Goal: Task Accomplishment & Management: Manage account settings

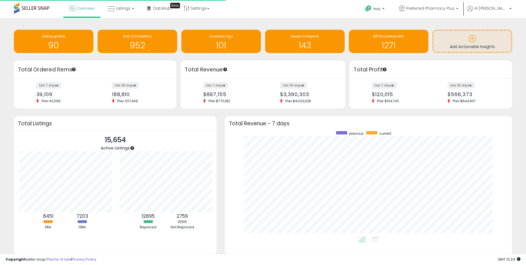
scroll to position [105, 276]
click at [125, 13] on link "Listings" at bounding box center [120, 8] width 35 height 17
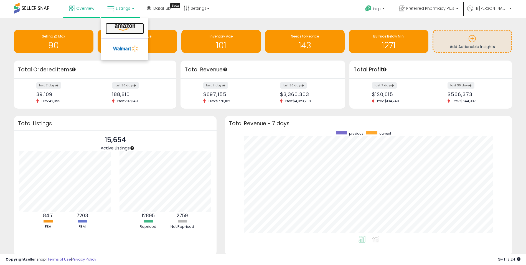
click at [123, 27] on icon at bounding box center [125, 27] width 24 height 7
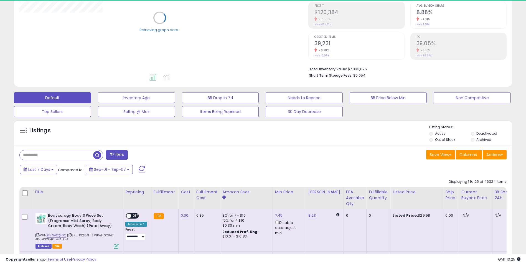
scroll to position [83, 0]
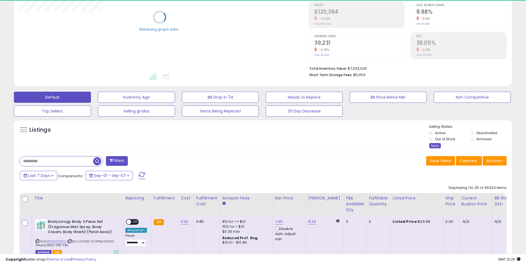
click at [435, 144] on div "Apply" at bounding box center [435, 145] width 12 height 5
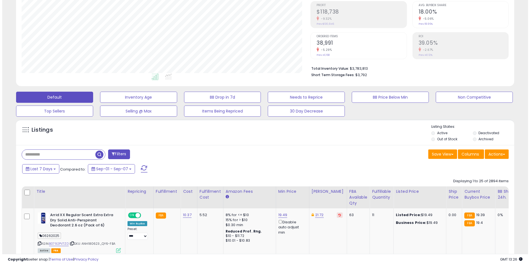
scroll to position [114, 289]
click at [123, 153] on button "Filters" at bounding box center [117, 154] width 22 height 10
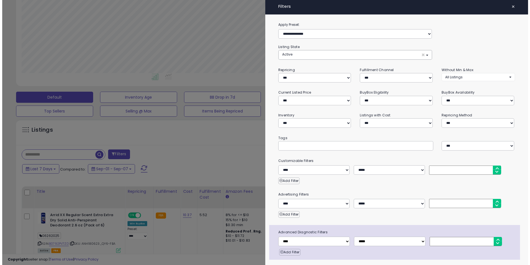
scroll to position [114, 292]
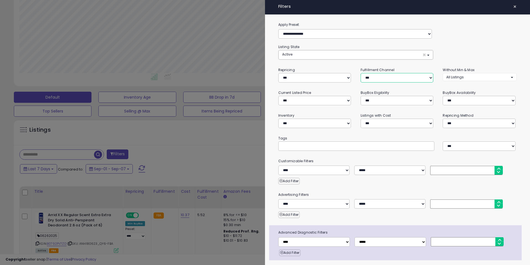
click at [394, 75] on select "*** *** *** ***" at bounding box center [397, 77] width 73 height 9
select select "***"
click at [361, 73] on select "*** *** *** ***" at bounding box center [397, 77] width 73 height 9
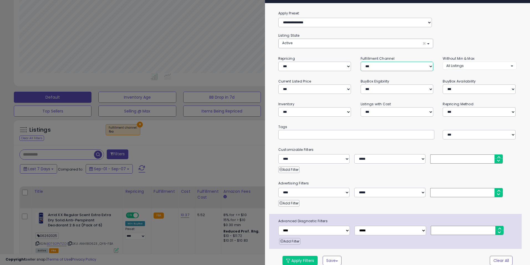
scroll to position [18, 0]
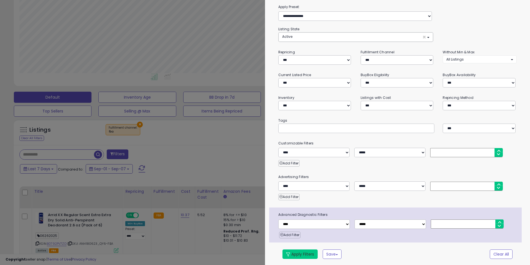
click at [306, 254] on button "Apply Filters" at bounding box center [300, 253] width 35 height 9
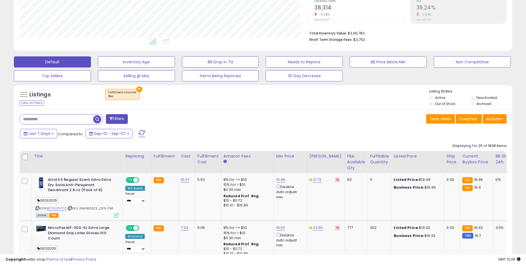
scroll to position [135, 0]
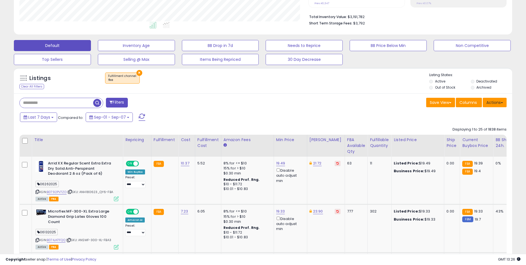
click at [497, 100] on button "Actions" at bounding box center [495, 102] width 24 height 9
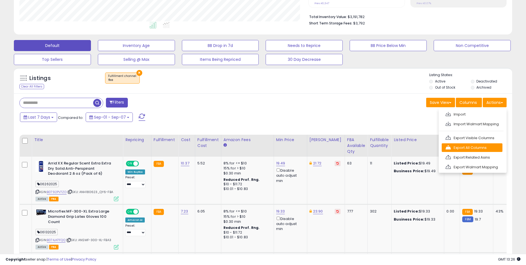
click at [474, 145] on link "Export All Columns" at bounding box center [472, 147] width 61 height 9
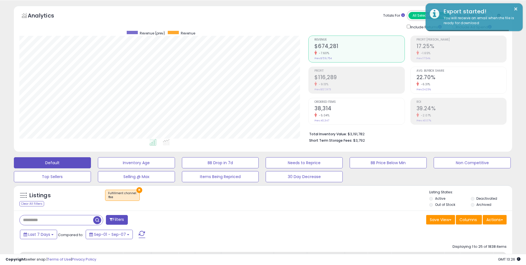
scroll to position [0, 0]
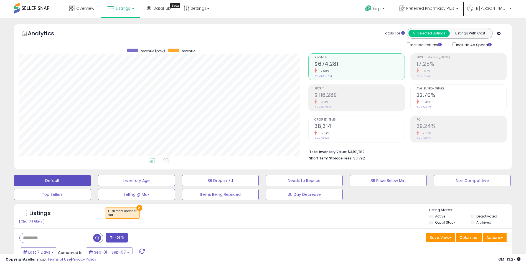
scroll to position [114, 289]
drag, startPoint x: 246, startPoint y: 219, endPoint x: 430, endPoint y: 102, distance: 218.9
click at [246, 219] on div "× Fulfillment channel : fba" at bounding box center [264, 215] width 332 height 16
click at [434, 5] on link "Preferred Pharmacy Plus" at bounding box center [429, 9] width 68 height 18
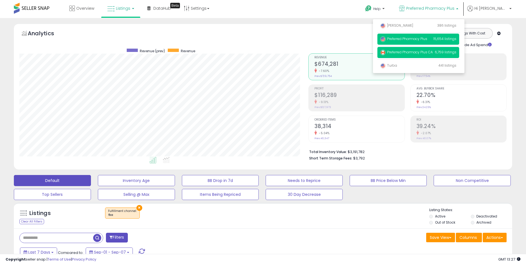
click at [418, 51] on span "Preferred Pharmacy Plus CA" at bounding box center [406, 52] width 53 height 5
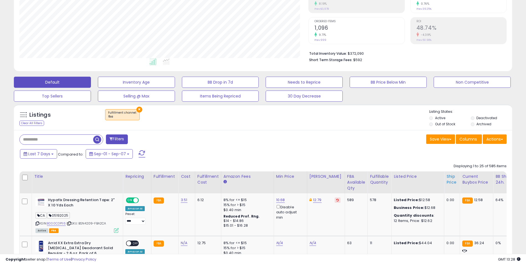
scroll to position [111, 0]
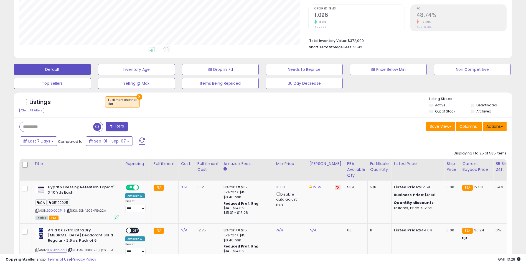
click at [498, 127] on button "Actions" at bounding box center [495, 126] width 24 height 9
click at [467, 162] on link "Export All Columns" at bounding box center [472, 161] width 61 height 9
drag, startPoint x: 367, startPoint y: 120, endPoint x: 376, endPoint y: 120, distance: 9.2
click at [496, 126] on button "Actions" at bounding box center [495, 126] width 24 height 9
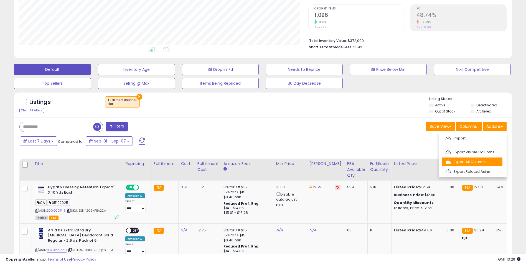
click at [471, 160] on link "Export All Columns" at bounding box center [472, 161] width 61 height 9
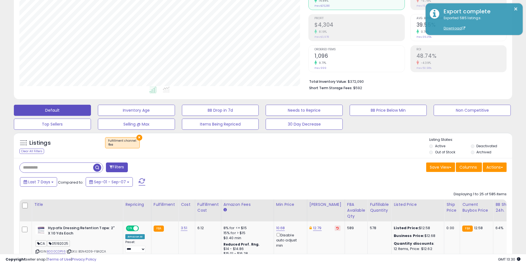
scroll to position [0, 0]
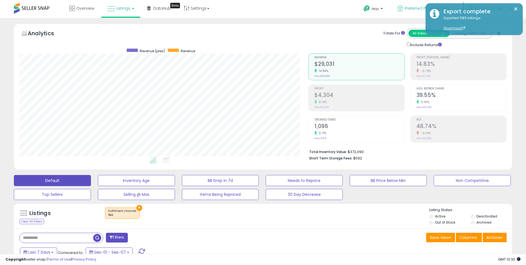
click at [403, 11] on icon at bounding box center [401, 9] width 6 height 6
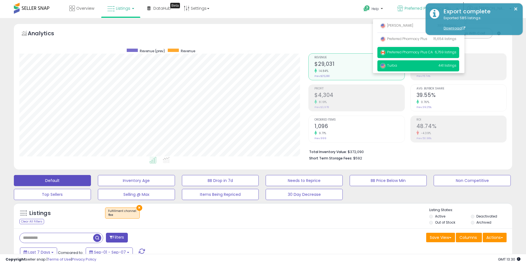
click at [397, 65] on span "Turba" at bounding box center [388, 65] width 17 height 5
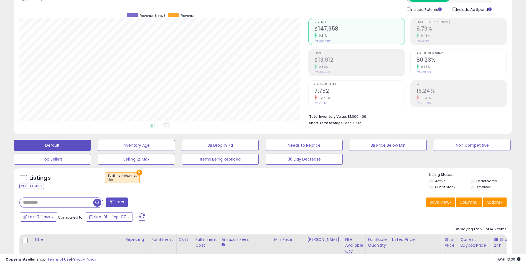
scroll to position [83, 0]
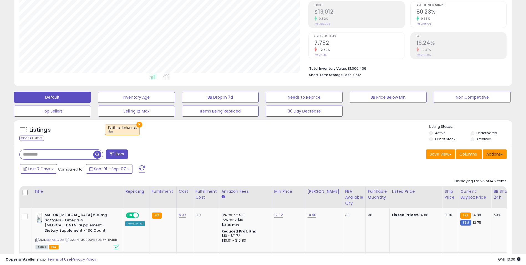
click at [494, 157] on button "Actions" at bounding box center [495, 153] width 24 height 9
click at [476, 187] on link "Export All Columns" at bounding box center [472, 189] width 61 height 9
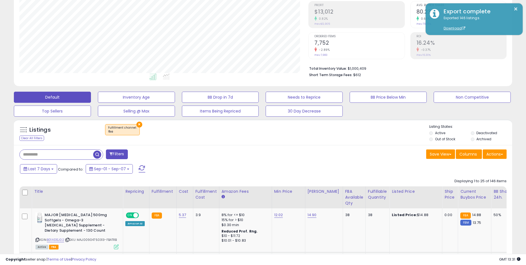
drag, startPoint x: 302, startPoint y: 169, endPoint x: 250, endPoint y: 165, distance: 51.5
click at [300, 168] on div "Last 7 Days Compared to: Sep-01 - Sep-07" at bounding box center [202, 169] width 366 height 12
click at [137, 124] on button "×" at bounding box center [139, 125] width 6 height 6
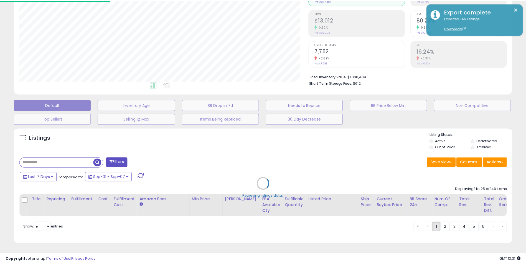
scroll to position [114, 292]
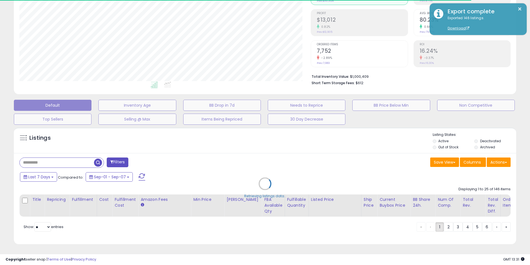
select select "*"
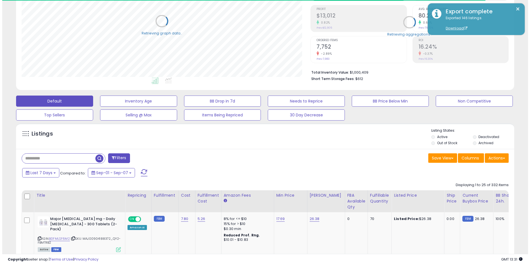
scroll to position [277308, 277133]
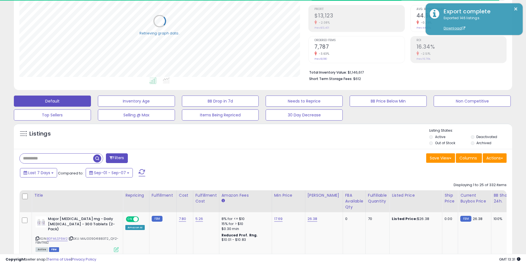
click at [122, 159] on button "Filters" at bounding box center [117, 158] width 22 height 10
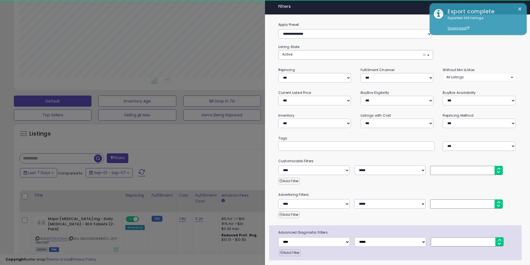
scroll to position [114, 292]
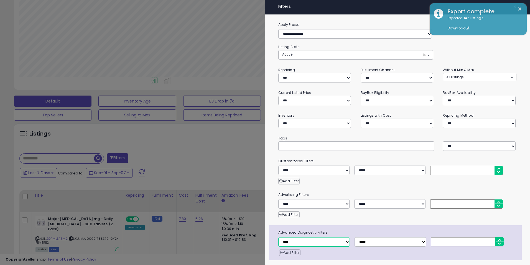
click at [305, 242] on select "**********" at bounding box center [315, 241] width 72 height 9
select select "**********"
click at [279, 237] on select "**********" at bounding box center [315, 241] width 72 height 9
click at [391, 241] on select "**********" at bounding box center [391, 241] width 72 height 9
select select "*"
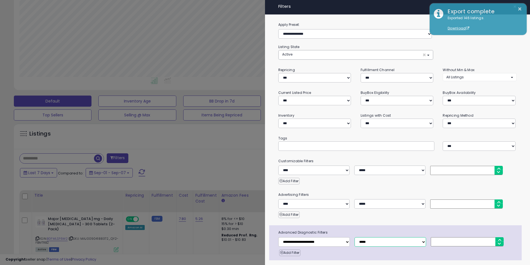
click at [355, 237] on select "**********" at bounding box center [391, 241] width 72 height 9
click at [434, 239] on input "number" at bounding box center [467, 241] width 73 height 9
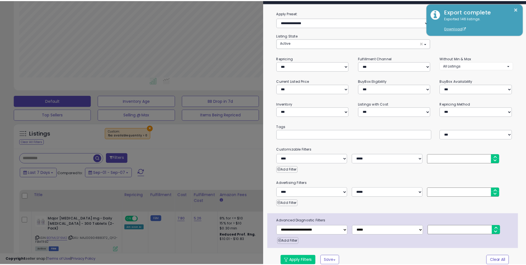
scroll to position [18, 0]
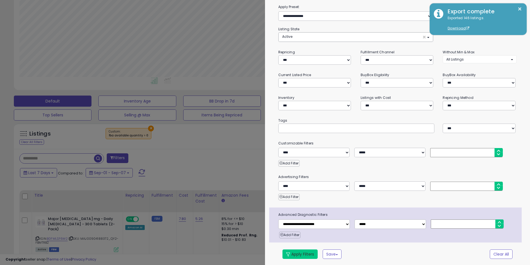
type input "*"
click at [304, 252] on button "Apply Filters" at bounding box center [300, 253] width 35 height 9
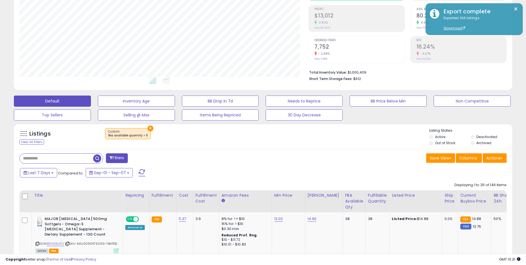
scroll to position [114, 289]
click at [285, 159] on div "Save View Save As New View Update Current View Columns Actions Import Export Vi…" at bounding box center [387, 158] width 248 height 11
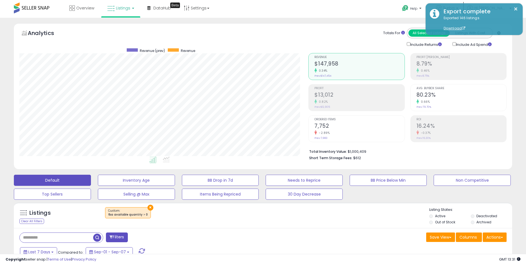
scroll to position [0, 0]
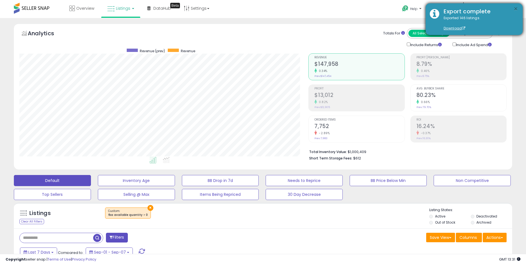
click at [518, 9] on button "×" at bounding box center [516, 9] width 4 height 7
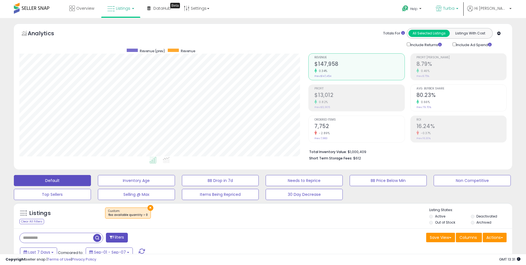
click at [455, 10] on span "Turba" at bounding box center [448, 9] width 11 height 6
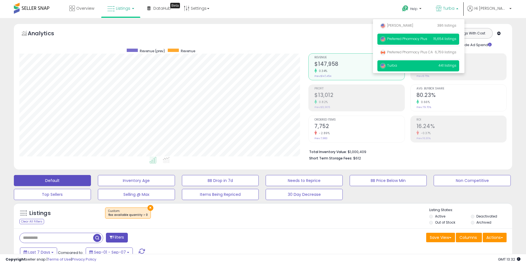
click at [423, 40] on span "Preferred Pharmacy Plus" at bounding box center [403, 38] width 47 height 5
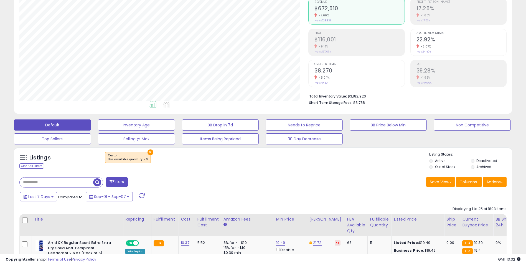
scroll to position [114, 289]
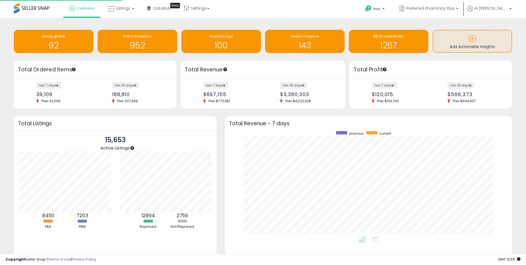
scroll to position [105, 276]
click at [429, 5] on link "Preferred Pharmacy Plus" at bounding box center [429, 9] width 68 height 18
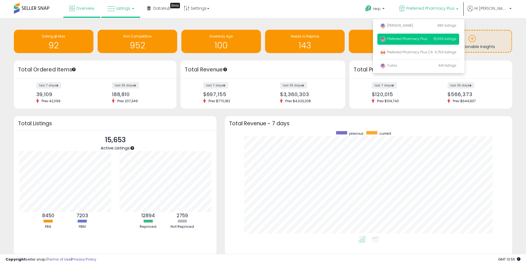
click at [126, 11] on link "Listings" at bounding box center [120, 8] width 35 height 17
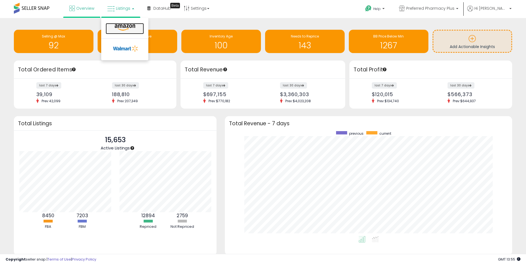
click at [124, 27] on icon at bounding box center [125, 27] width 24 height 7
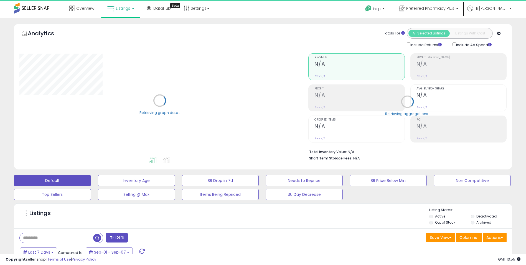
click at [265, 217] on div "Listings" at bounding box center [263, 216] width 499 height 19
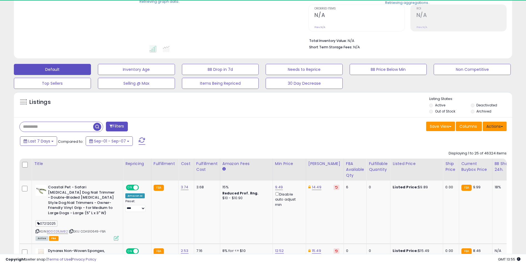
click at [499, 125] on button "Actions" at bounding box center [495, 126] width 24 height 9
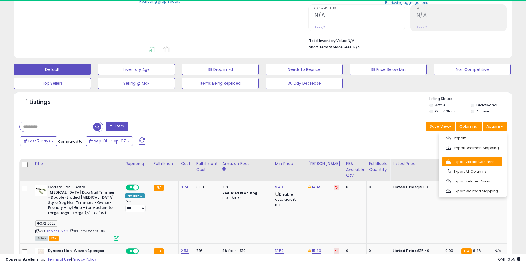
click at [474, 161] on link "Export Visible Columns" at bounding box center [472, 161] width 61 height 9
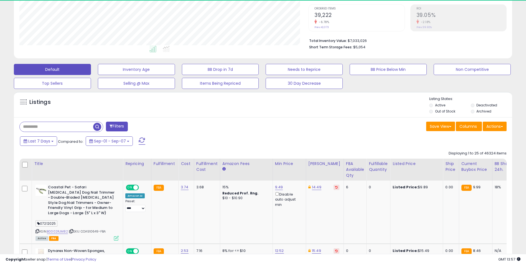
scroll to position [114, 289]
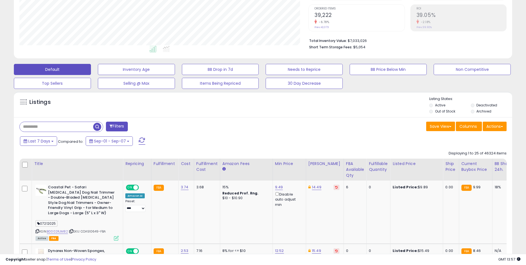
drag, startPoint x: 398, startPoint y: 121, endPoint x: 390, endPoint y: 122, distance: 7.6
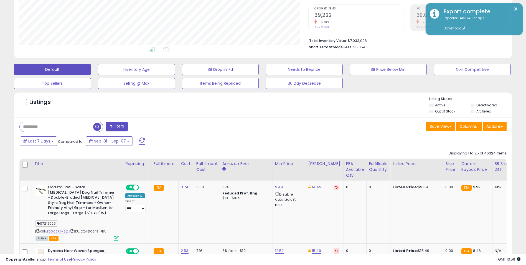
click at [73, 126] on input "text" at bounding box center [57, 127] width 74 height 10
paste input "**********"
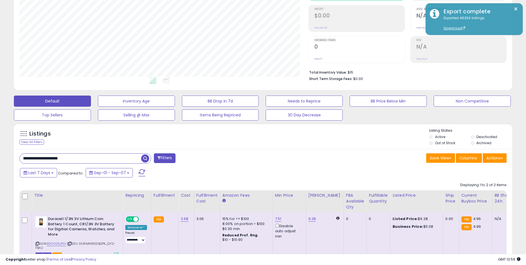
scroll to position [114, 289]
paste input "text"
drag, startPoint x: 86, startPoint y: 157, endPoint x: -48, endPoint y: 145, distance: 134.3
click at [0, 145] on html "Unable to login Retrieving listings data.. has not yet accepted the Terms of Us…" at bounding box center [263, 53] width 526 height 265
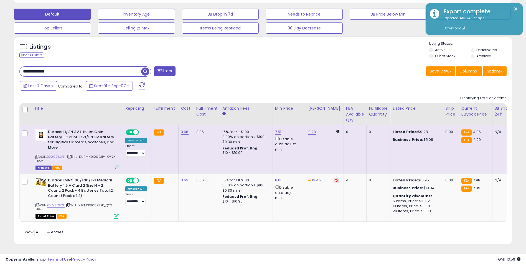
scroll to position [170, 0]
type input "**********"
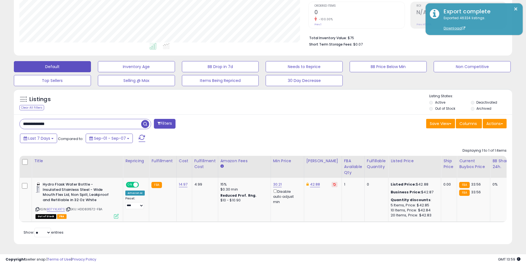
scroll to position [114, 289]
click at [302, 109] on div "Listings Clear All Filters" at bounding box center [263, 102] width 499 height 26
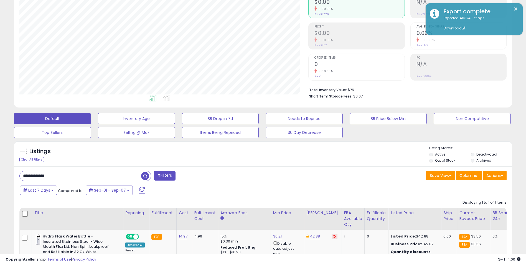
scroll to position [0, 0]
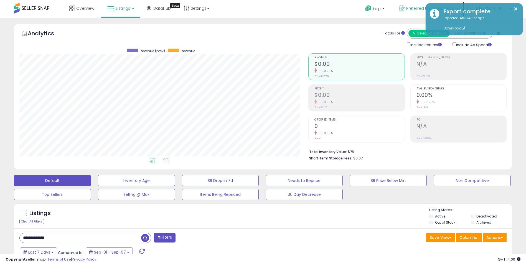
click at [405, 7] on icon at bounding box center [402, 9] width 6 height 6
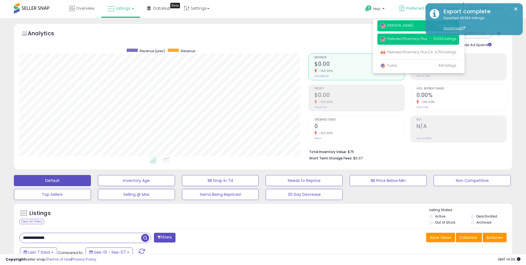
click at [405, 22] on p "Harper Wrens 386 listings" at bounding box center [419, 25] width 82 height 11
click at [406, 25] on span "[PERSON_NAME]" at bounding box center [396, 25] width 33 height 5
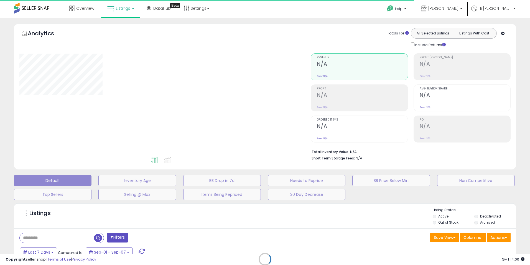
type input "**********"
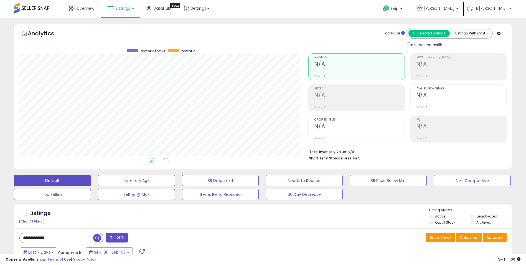
scroll to position [114, 289]
drag, startPoint x: 68, startPoint y: 236, endPoint x: -87, endPoint y: 236, distance: 154.8
click at [0, 236] on html "Unable to login Retrieving listings data.. has not yet accepted the Terms of Us…" at bounding box center [263, 132] width 526 height 265
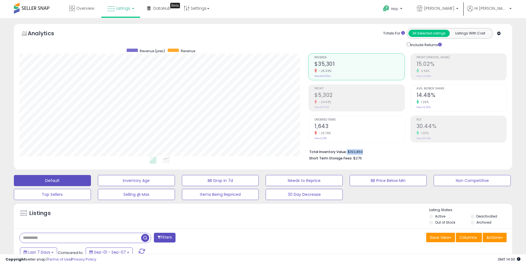
drag, startPoint x: 346, startPoint y: 152, endPoint x: 372, endPoint y: 153, distance: 25.5
click at [372, 153] on li "Total Inventory Value: $193,860" at bounding box center [405, 151] width 193 height 7
drag, startPoint x: 372, startPoint y: 153, endPoint x: 351, endPoint y: 150, distance: 21.0
click at [354, 150] on li "Total Inventory Value: $193,860" at bounding box center [405, 151] width 193 height 7
drag, startPoint x: 346, startPoint y: 152, endPoint x: 380, endPoint y: 152, distance: 33.0
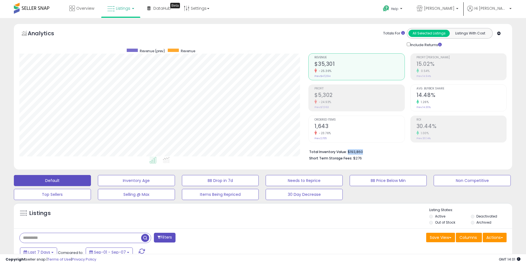
click at [380, 152] on li "Total Inventory Value: $193,860" at bounding box center [405, 151] width 193 height 7
copy li "$193,860"
click at [331, 213] on div "Listings" at bounding box center [263, 216] width 499 height 19
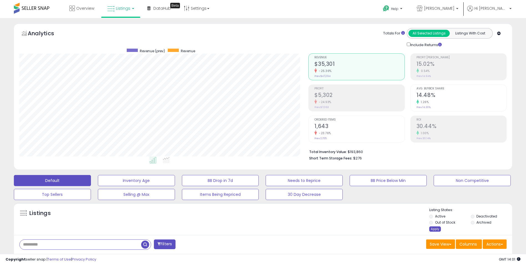
click at [436, 226] on div "Apply" at bounding box center [435, 228] width 12 height 5
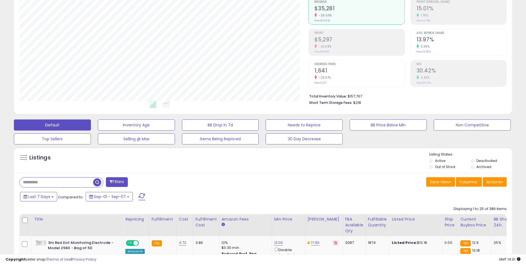
click at [120, 185] on button "Filters" at bounding box center [117, 182] width 22 height 10
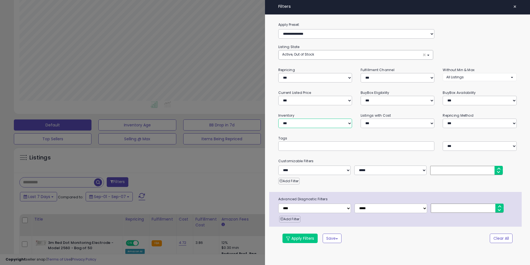
click at [307, 126] on select "**********" at bounding box center [316, 122] width 74 height 9
select select "**********"
click at [279, 118] on select "**********" at bounding box center [316, 122] width 74 height 9
click at [292, 238] on button "Apply Filters" at bounding box center [300, 237] width 35 height 9
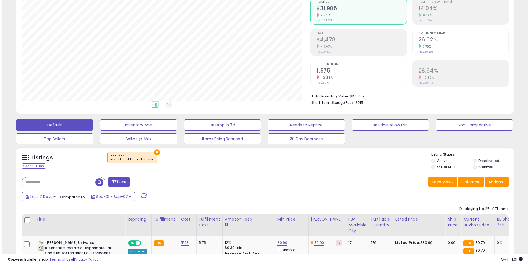
scroll to position [114, 289]
click at [474, 182] on span "Columns" at bounding box center [468, 182] width 17 height 6
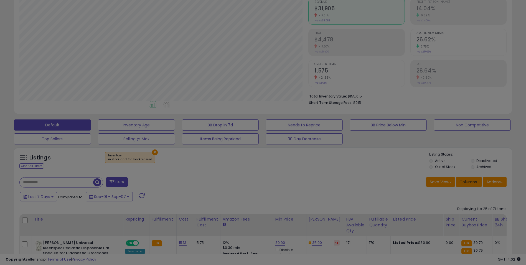
scroll to position [114, 292]
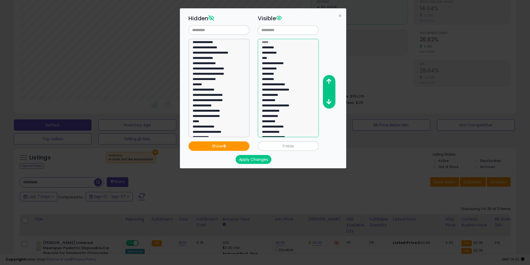
select select "**********"
click at [279, 130] on option "**********" at bounding box center [287, 132] width 50 height 5
click at [330, 84] on icon "button" at bounding box center [329, 81] width 5 height 6
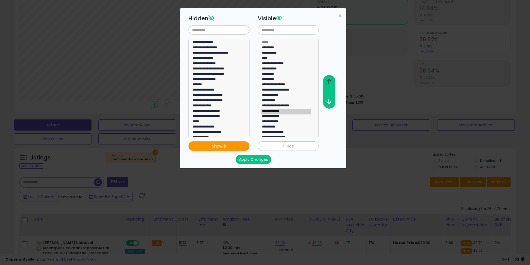
click at [330, 84] on icon "button" at bounding box center [329, 81] width 5 height 6
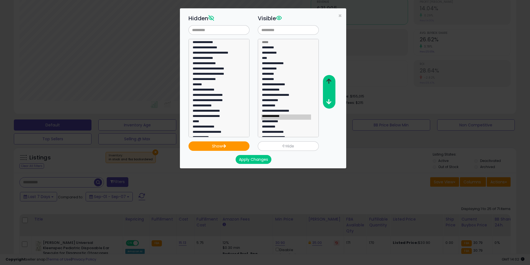
click at [330, 84] on icon "button" at bounding box center [329, 81] width 5 height 6
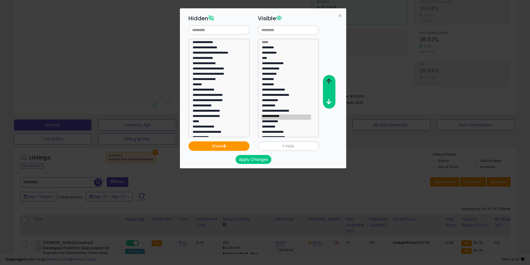
click at [330, 84] on icon "button" at bounding box center [329, 81] width 5 height 6
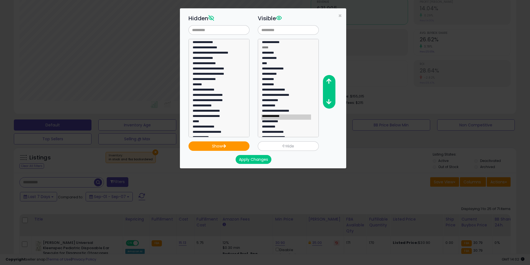
click at [251, 160] on button "Apply Changes" at bounding box center [254, 159] width 36 height 9
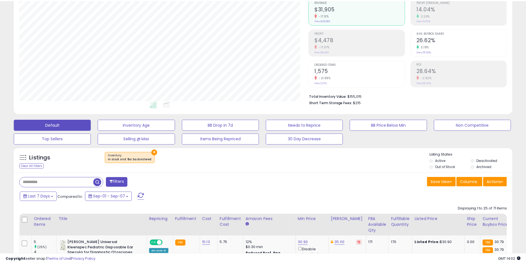
scroll to position [277308, 277133]
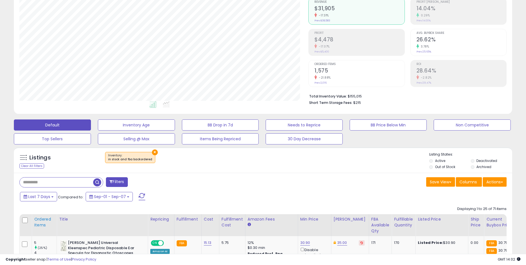
click at [43, 221] on div "Ordered Items" at bounding box center [44, 222] width 20 height 12
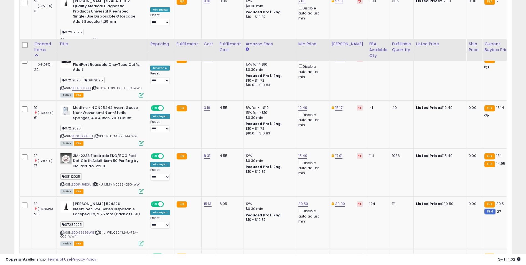
scroll to position [1267, 0]
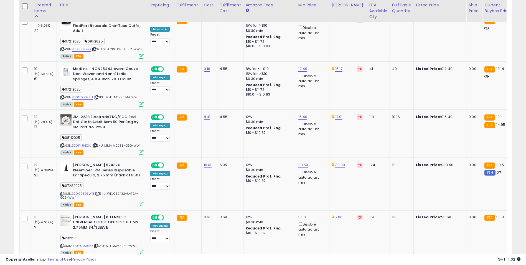
click at [48, 264] on select "** **" at bounding box center [42, 268] width 17 height 9
select select "**"
click at [35, 264] on select "** **" at bounding box center [42, 268] width 17 height 9
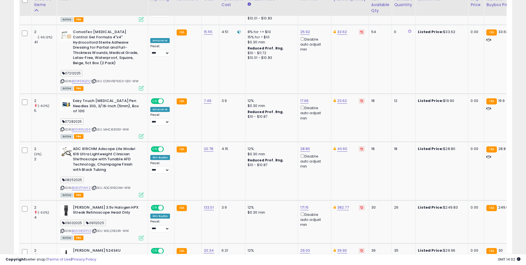
scroll to position [2468, 0]
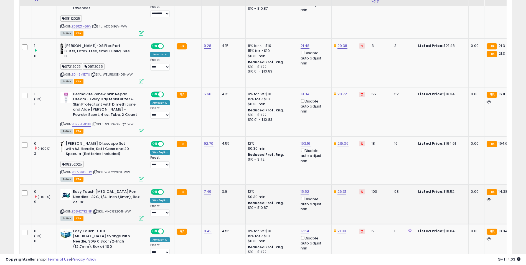
scroll to position [606, 0]
